Goal: Task Accomplishment & Management: Complete application form

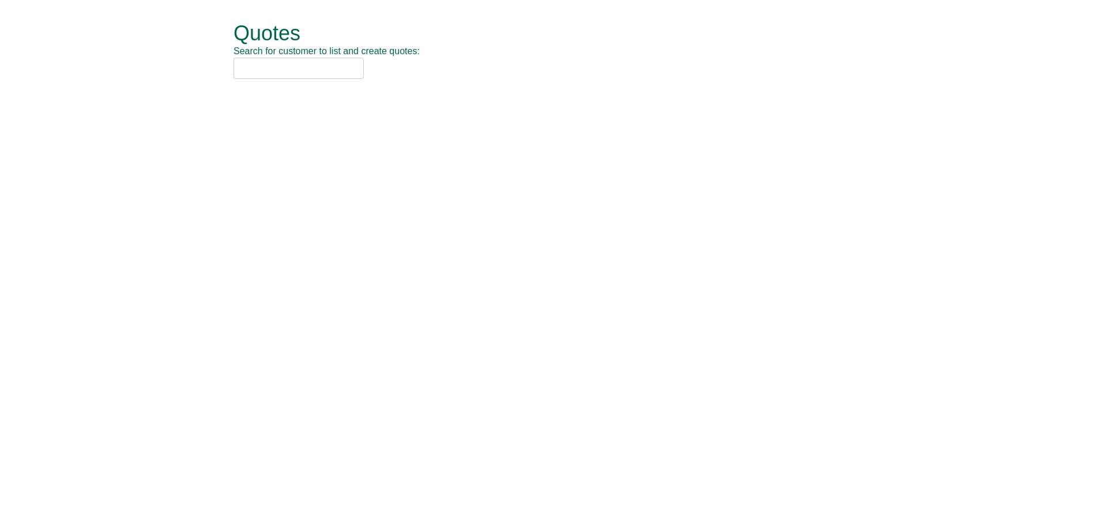
drag, startPoint x: 267, startPoint y: 66, endPoint x: 288, endPoint y: 66, distance: 20.2
click at [267, 66] on input "text" at bounding box center [298, 68] width 130 height 21
type input "jes"
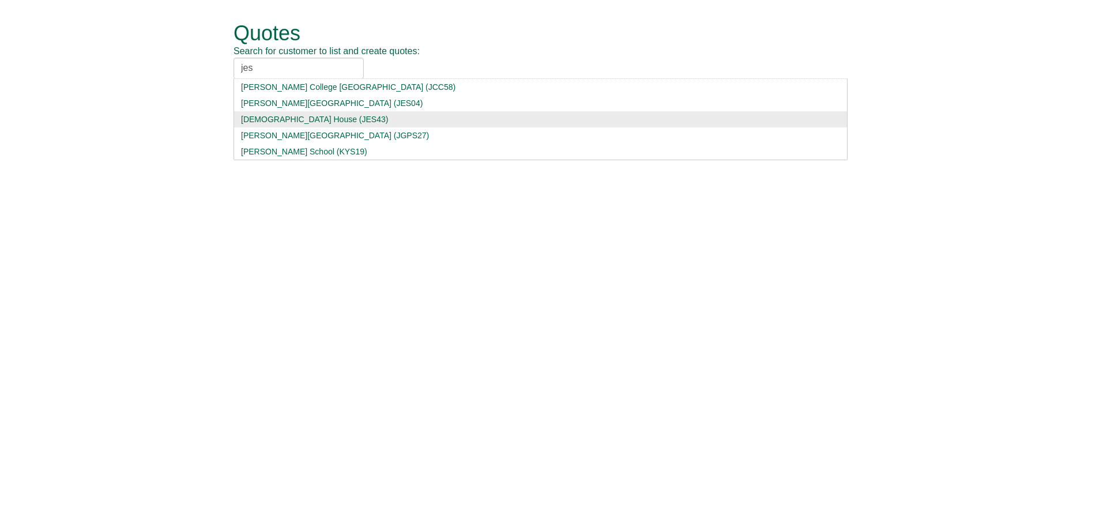
click at [287, 116] on div "[DEMOGRAPHIC_DATA] House (JES43)" at bounding box center [540, 120] width 599 height 12
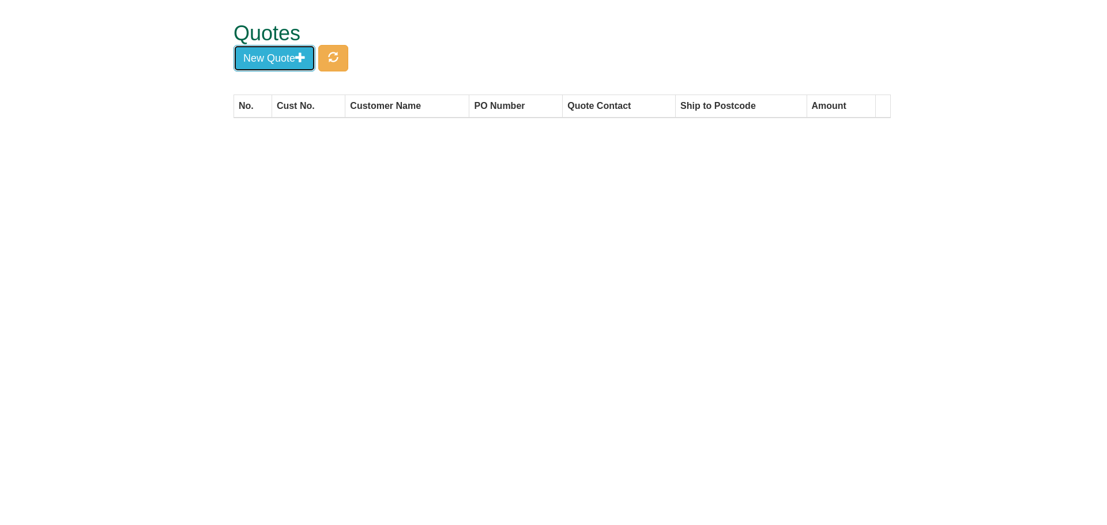
click at [263, 58] on button "New Quote" at bounding box center [274, 58] width 82 height 27
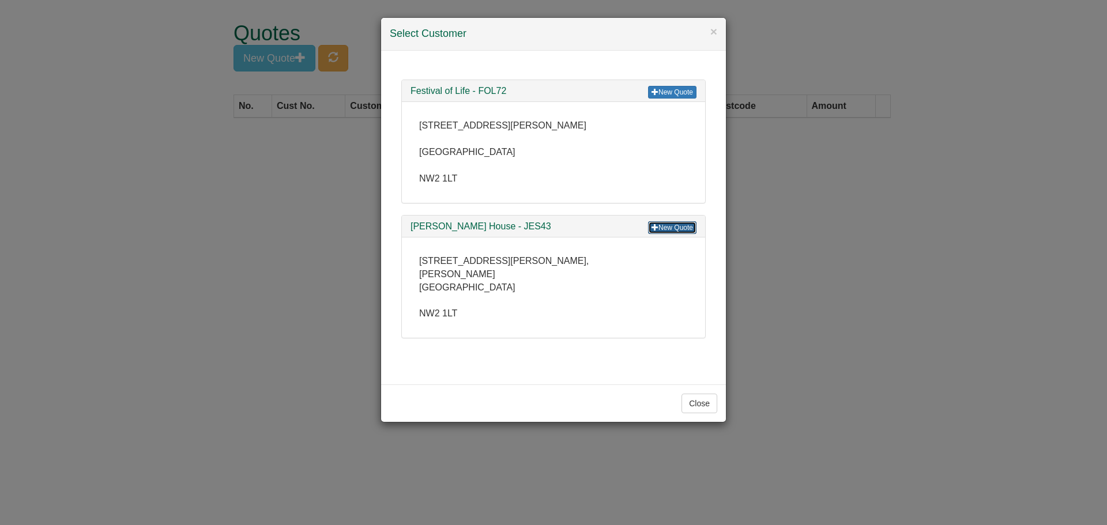
click at [669, 223] on link "New Quote" at bounding box center [672, 227] width 48 height 13
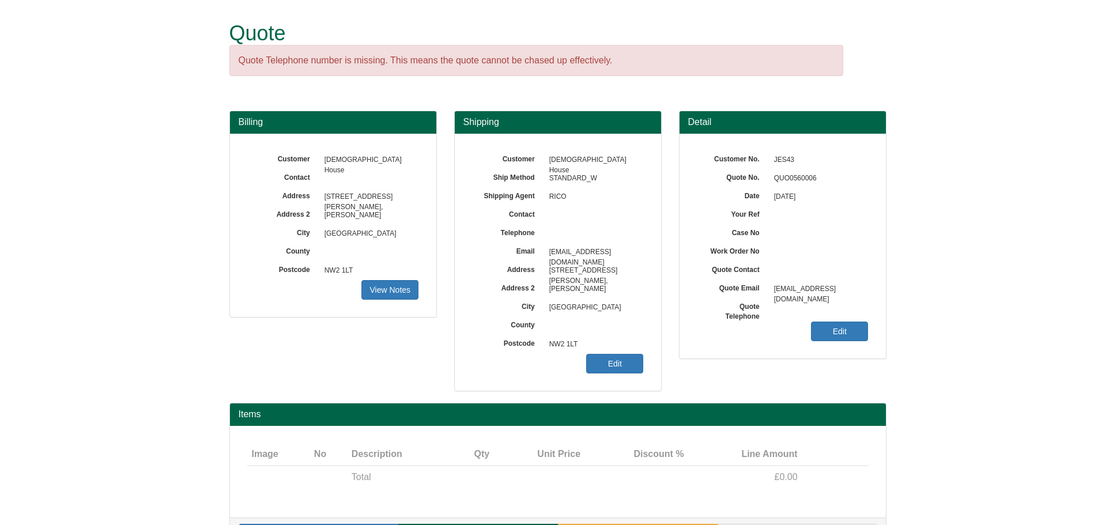
scroll to position [36, 0]
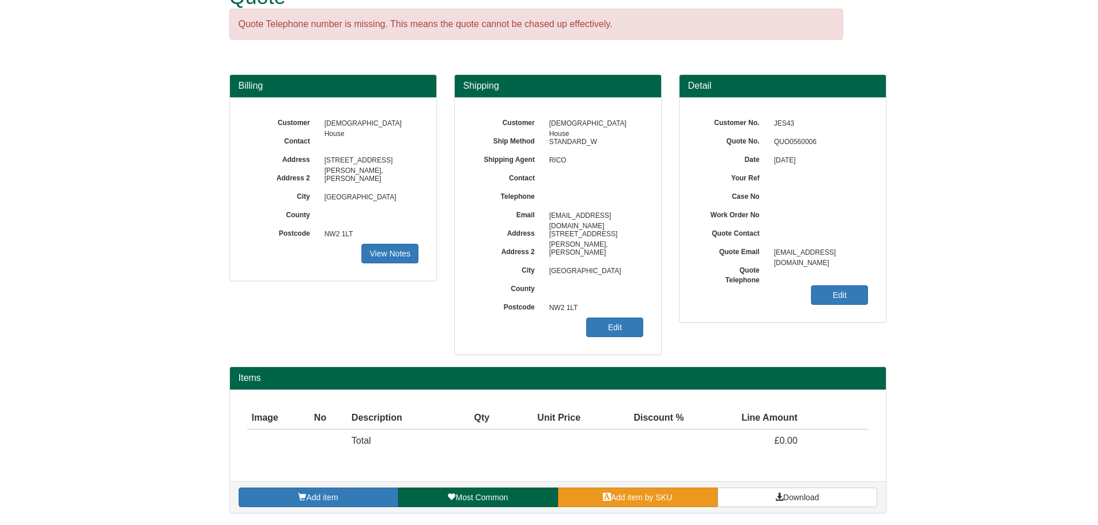
click at [631, 499] on span "Add item by SKU" at bounding box center [642, 497] width 62 height 9
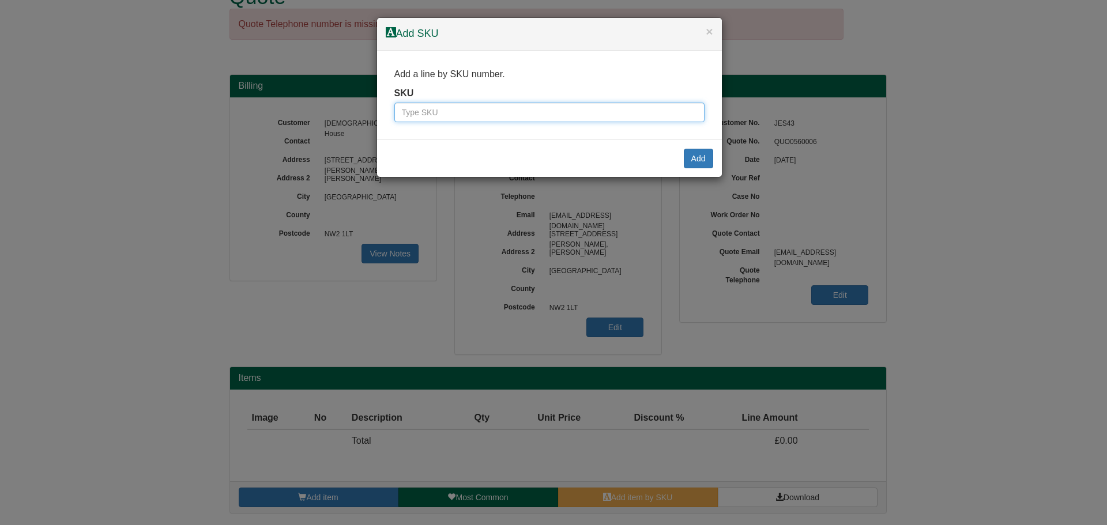
click at [455, 109] on input "text" at bounding box center [549, 113] width 310 height 20
type input "7257"
click at [689, 156] on button "Add" at bounding box center [698, 159] width 29 height 20
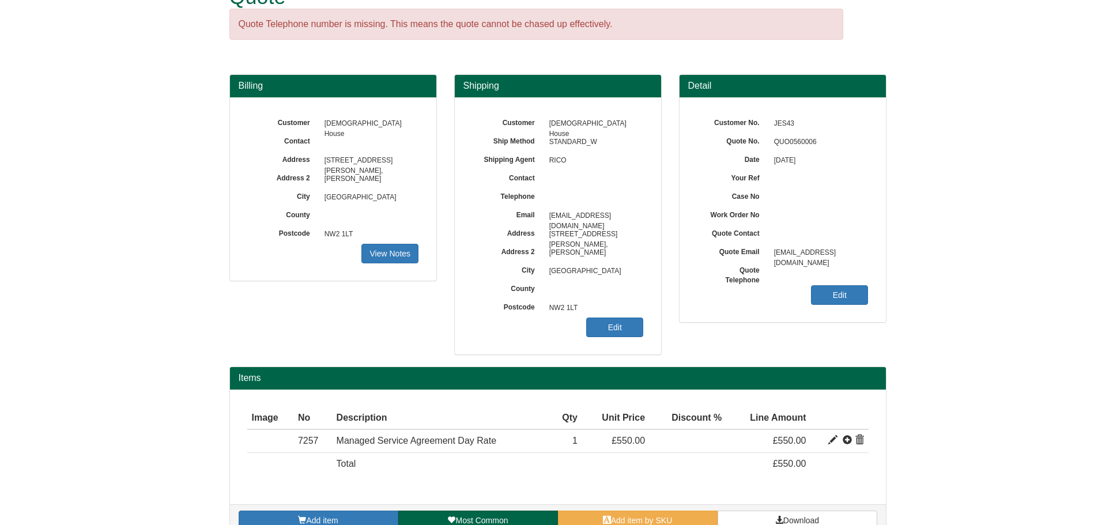
drag, startPoint x: 827, startPoint y: 440, endPoint x: 840, endPoint y: 453, distance: 17.9
click at [827, 440] on td at bounding box center [840, 440] width 58 height 23
click at [834, 444] on span at bounding box center [832, 440] width 9 height 9
type input "Managed Service Agreement Day Rate"
type input "199.00"
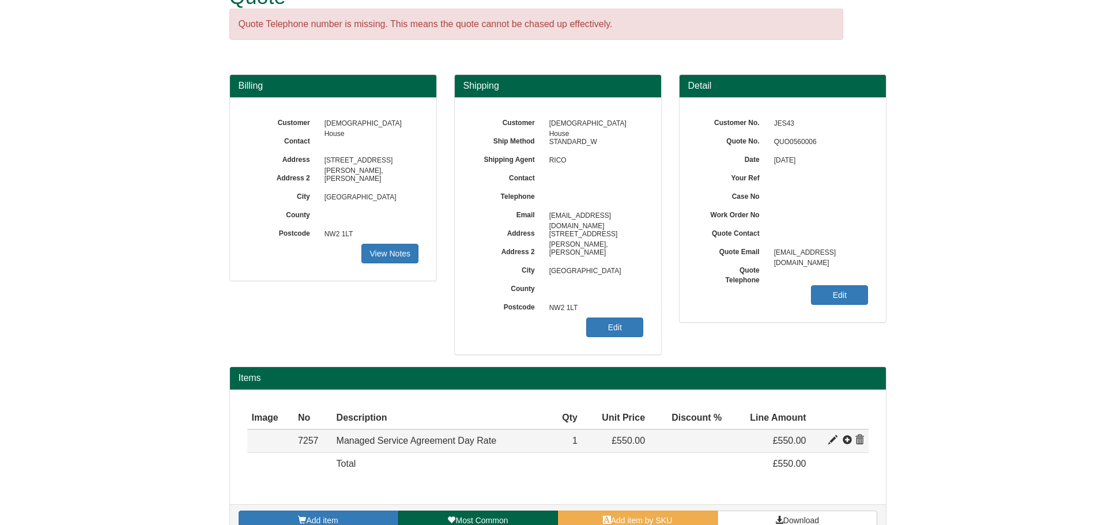
type input "550.00"
type input "1"
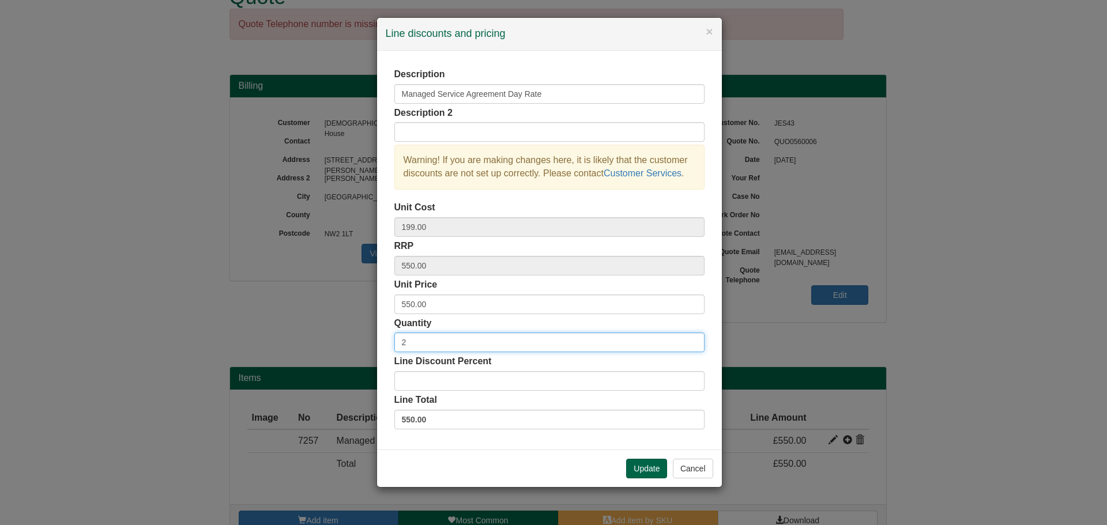
type input "2"
click at [691, 341] on input "2" at bounding box center [549, 343] width 310 height 20
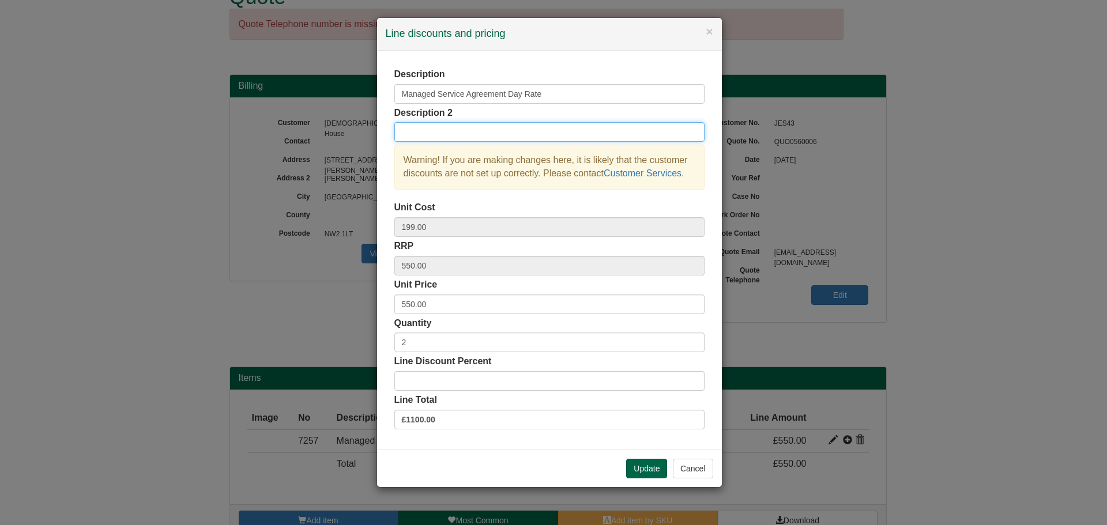
click at [457, 130] on input "text" at bounding box center [549, 132] width 310 height 20
type input "2x Managed Service Days"
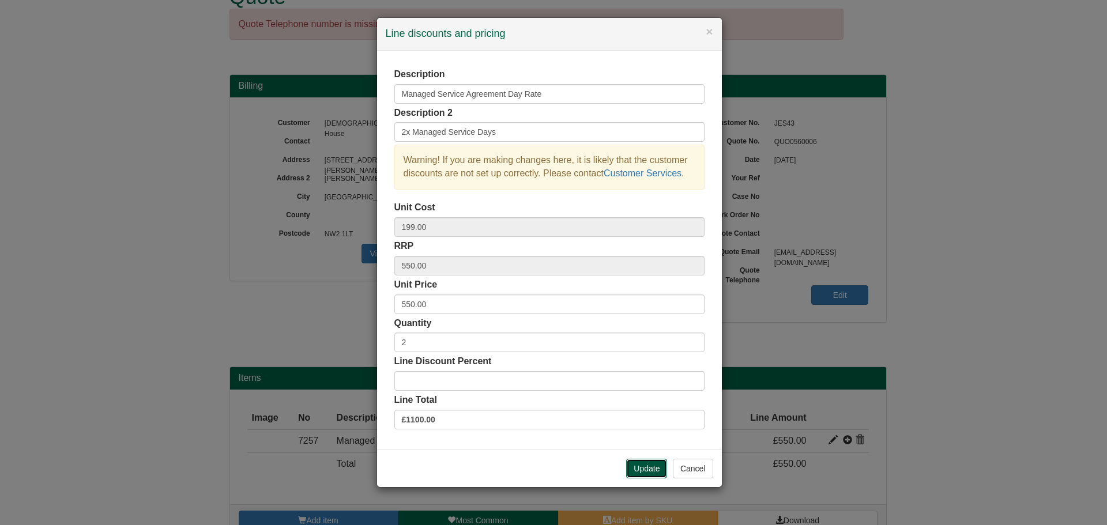
click at [632, 465] on button "Update" at bounding box center [646, 469] width 41 height 20
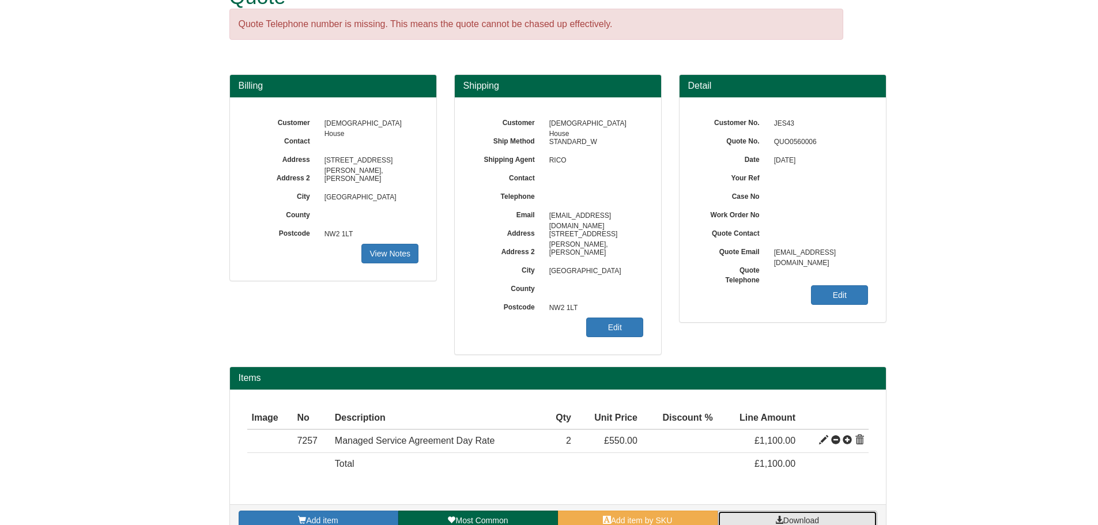
click at [749, 519] on link "Download" at bounding box center [798, 521] width 160 height 20
